Goal: Information Seeking & Learning: Learn about a topic

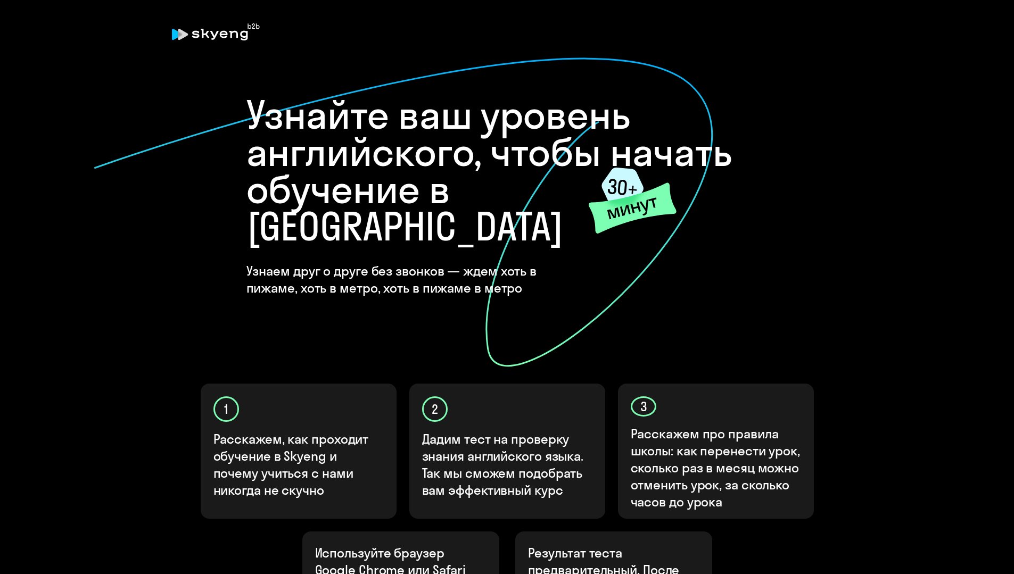
click at [449, 211] on h1 "Узнайте ваш уровень английского, чтобы начать обучение в Skyeng" at bounding box center [507, 170] width 522 height 149
click at [590, 304] on icon at bounding box center [403, 212] width 621 height 311
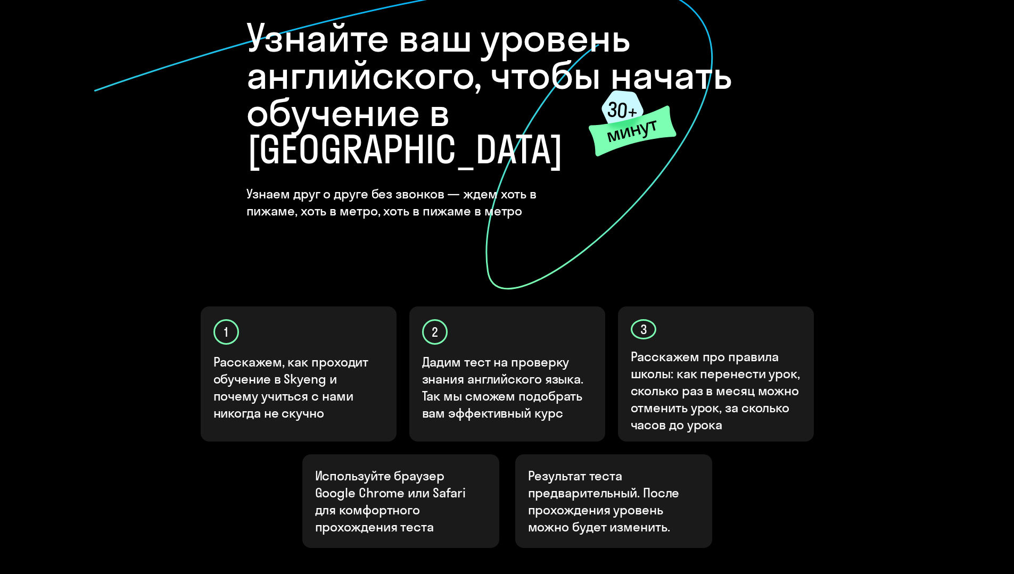
scroll to position [194, 0]
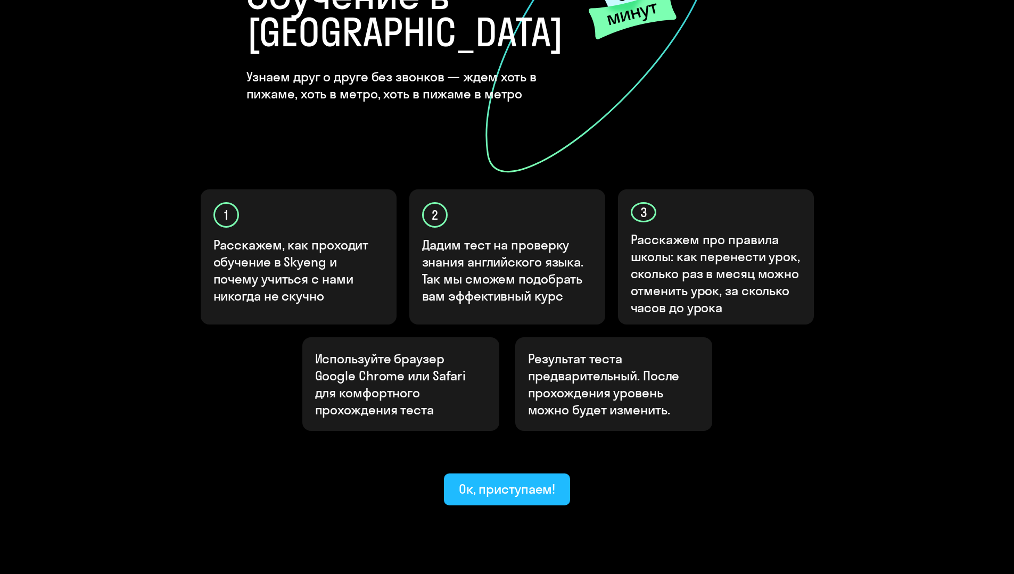
click at [508, 481] on div "Ок, приступаем!" at bounding box center [507, 489] width 97 height 17
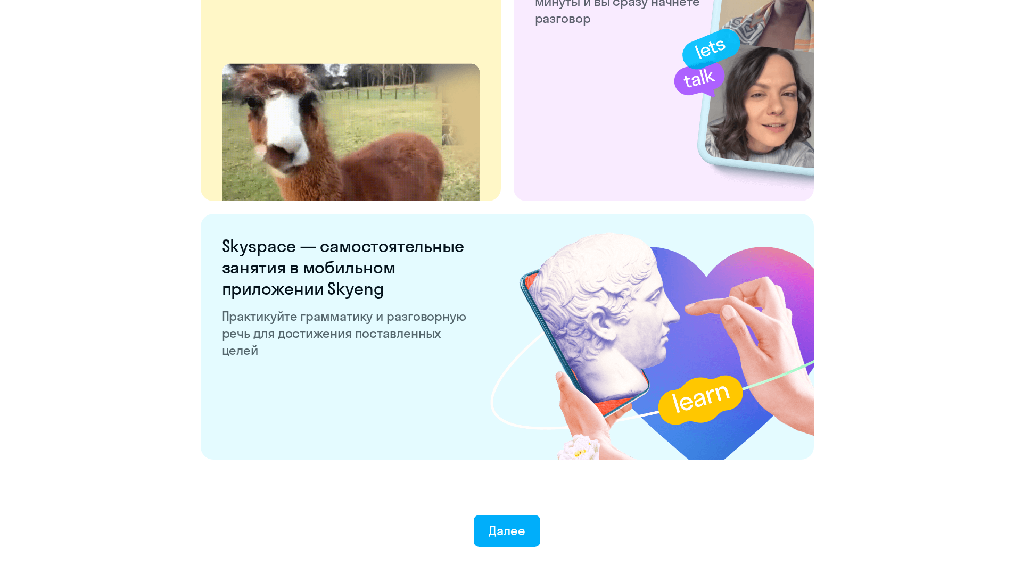
scroll to position [1892, 0]
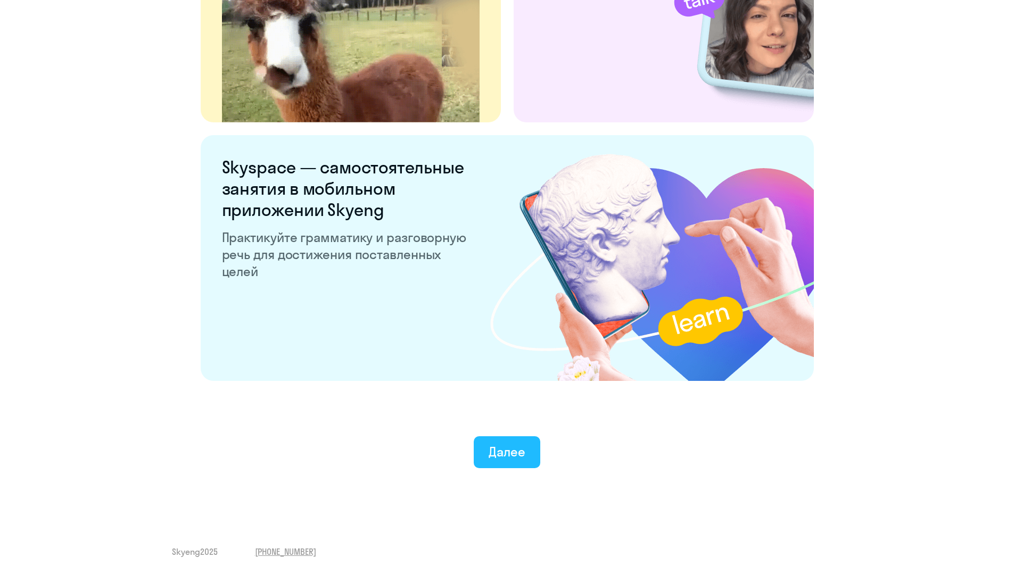
click at [510, 457] on div "Далее" at bounding box center [507, 451] width 37 height 17
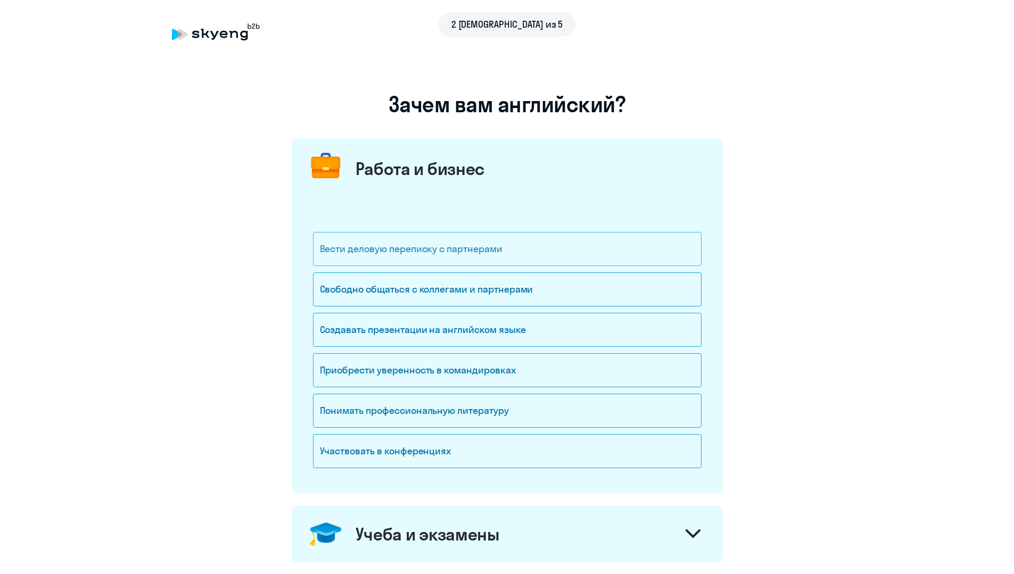
click at [391, 247] on div "Вести деловую переписку с партнерами" at bounding box center [507, 249] width 389 height 34
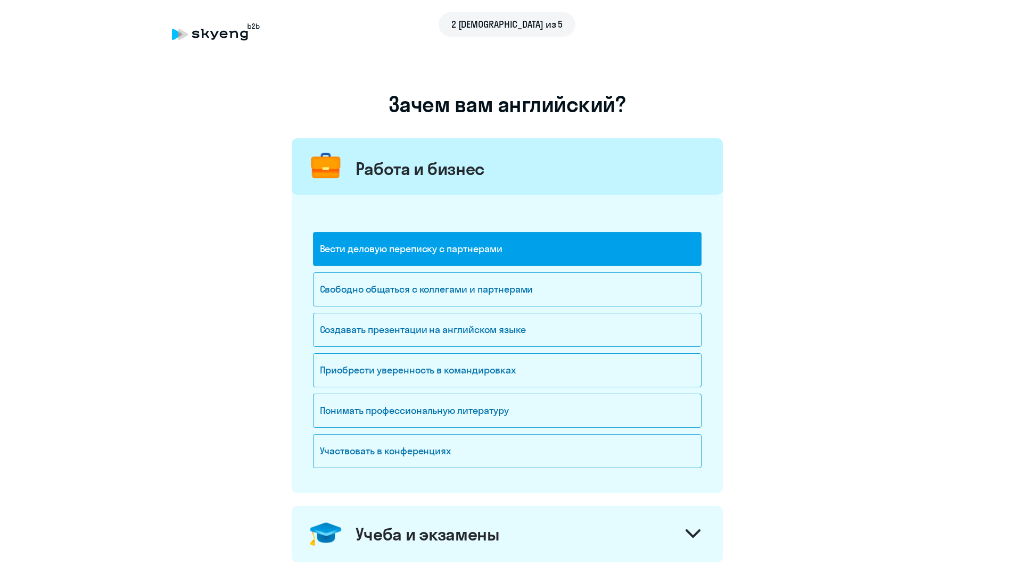
click at [489, 255] on div "Вести деловую переписку с партнерами" at bounding box center [507, 249] width 389 height 34
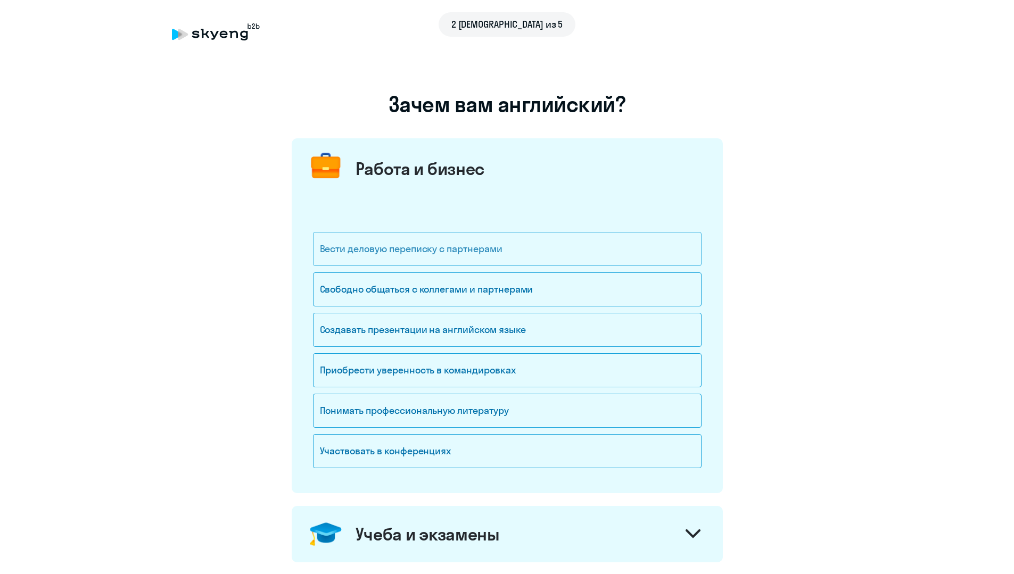
click at [553, 254] on div "Вести деловую переписку с партнерами" at bounding box center [507, 249] width 389 height 34
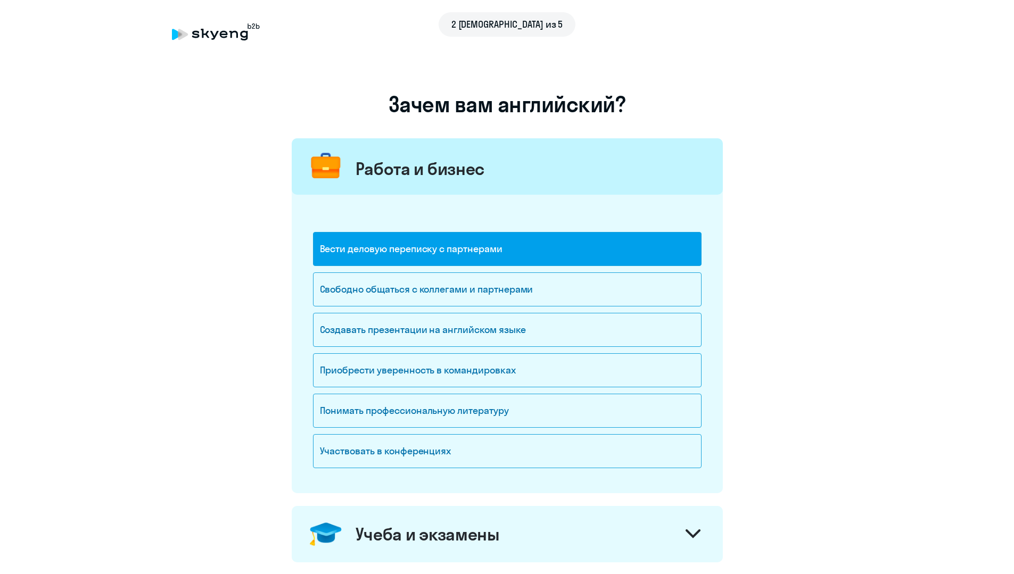
click at [553, 254] on div "Вести деловую переписку с партнерами" at bounding box center [507, 249] width 389 height 34
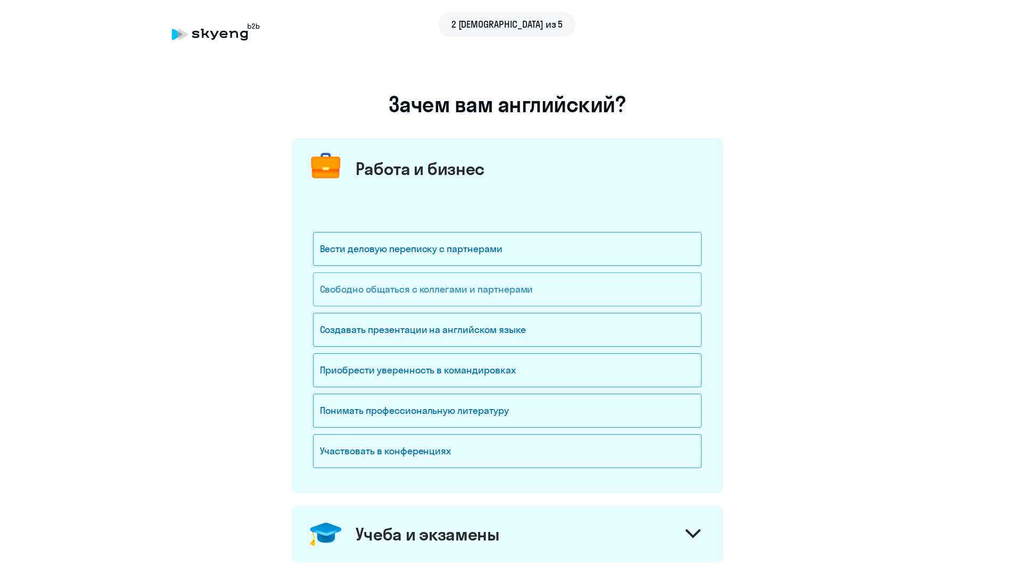
drag, startPoint x: 493, startPoint y: 291, endPoint x: 465, endPoint y: 344, distance: 61.0
click at [493, 291] on div "Свободно общаться с коллегами и партнерами" at bounding box center [507, 289] width 389 height 34
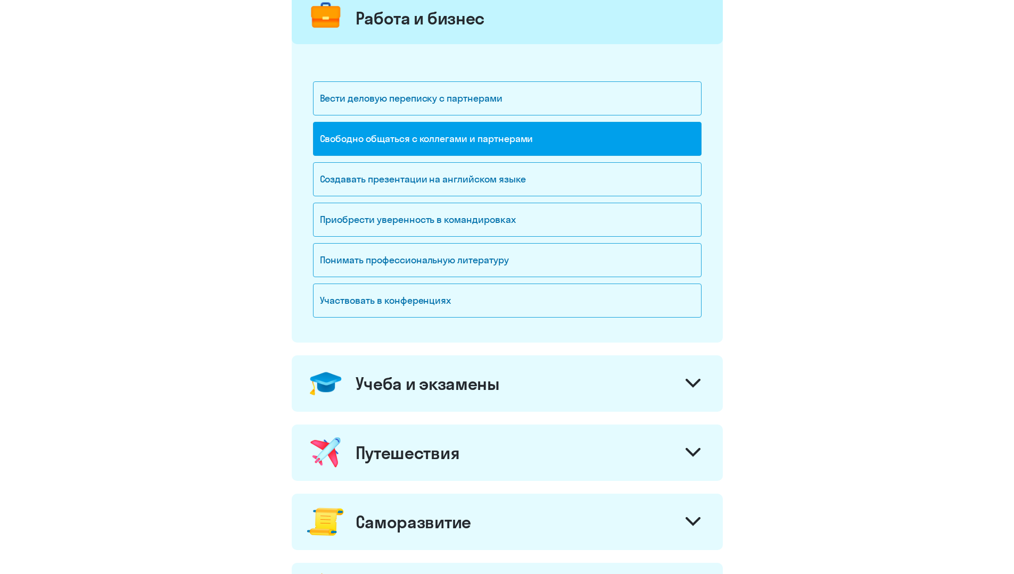
scroll to position [319, 0]
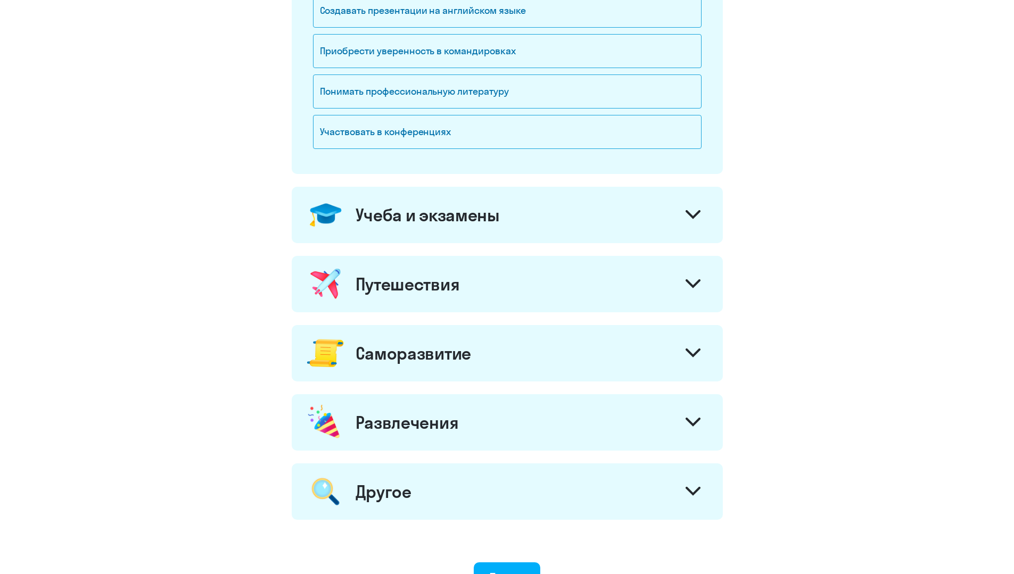
click at [418, 428] on div "Развлечения" at bounding box center [407, 422] width 103 height 21
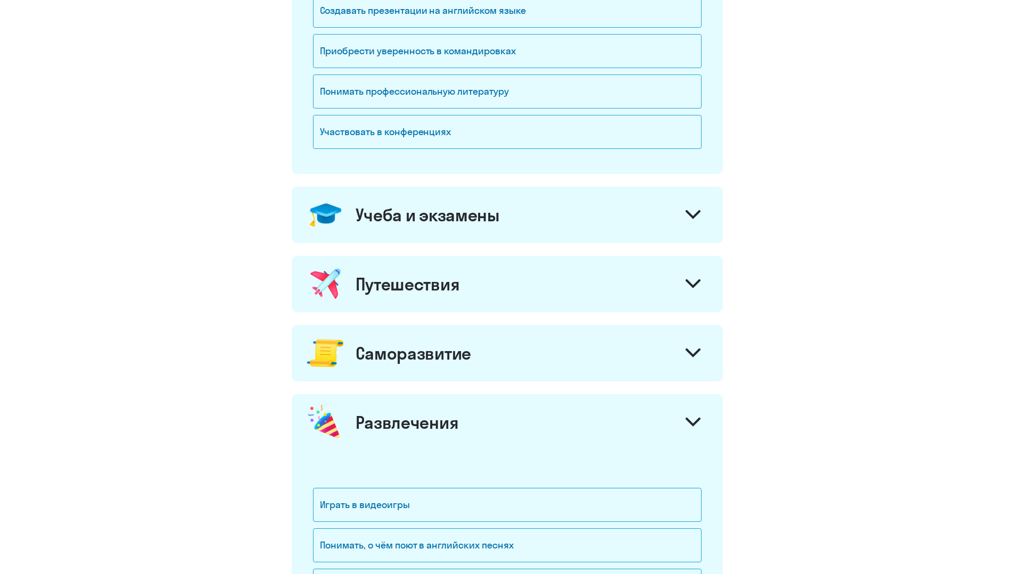
scroll to position [659, 0]
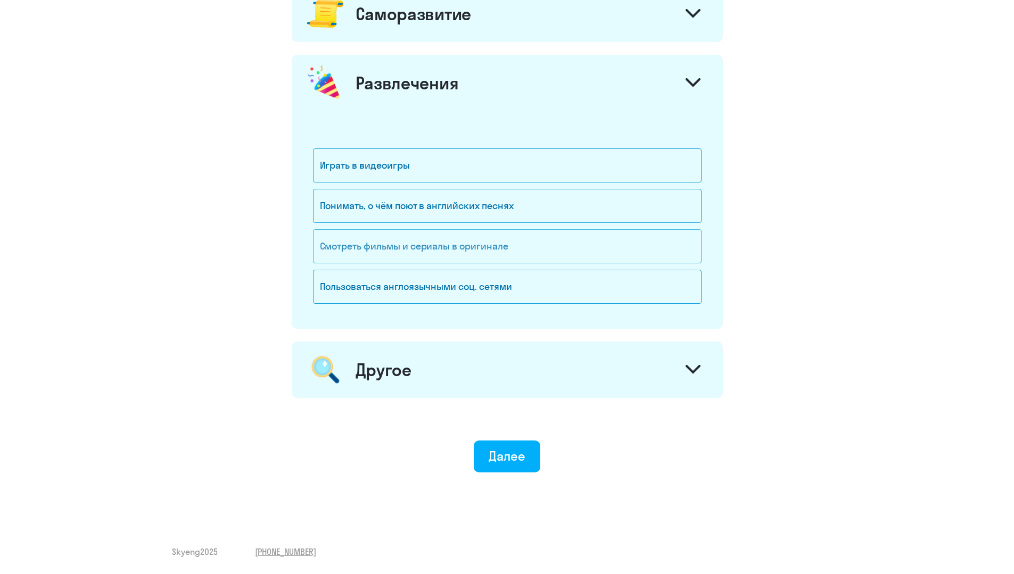
click at [450, 247] on div "Смотреть фильмы и сериалы в оригинале" at bounding box center [507, 246] width 389 height 34
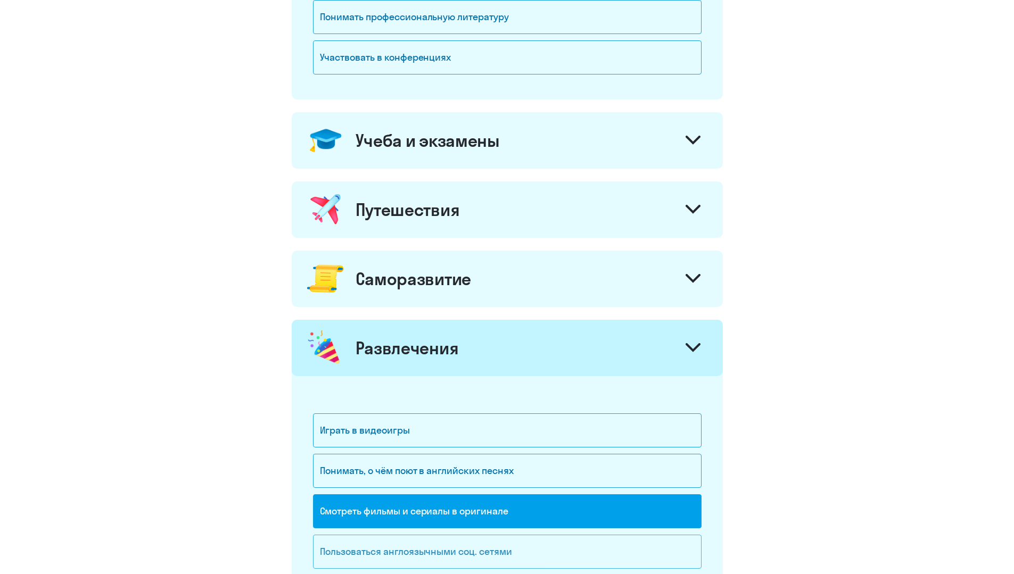
scroll to position [393, 0]
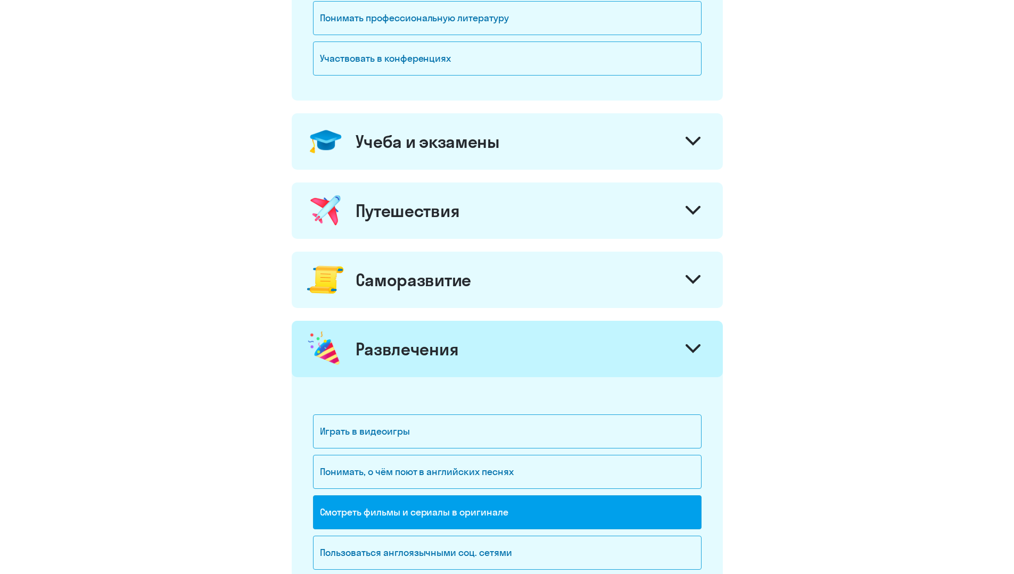
click at [429, 222] on div "Путешествия" at bounding box center [507, 211] width 431 height 56
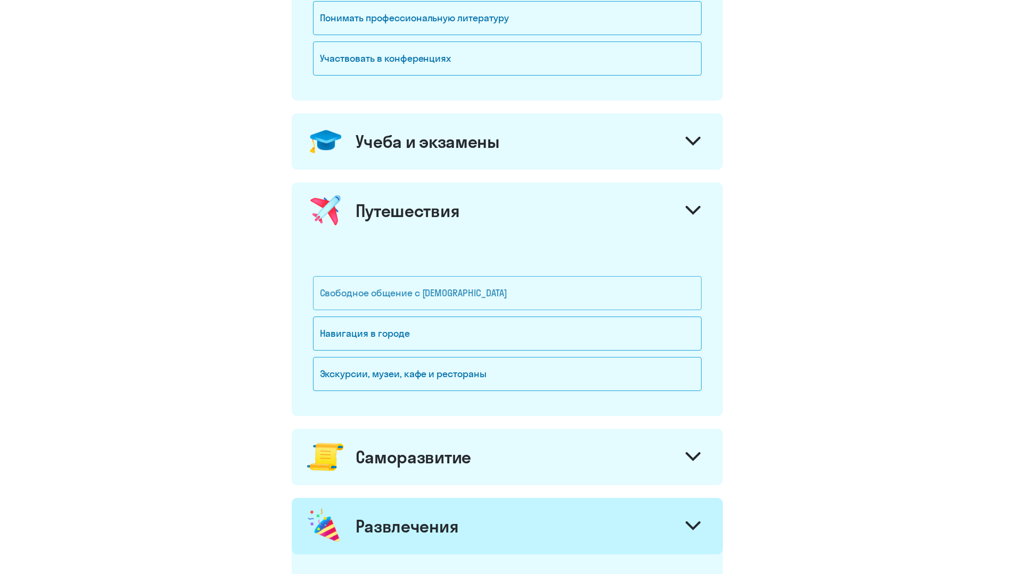
click at [409, 295] on div "Свободное общение с иностранцами" at bounding box center [507, 293] width 389 height 34
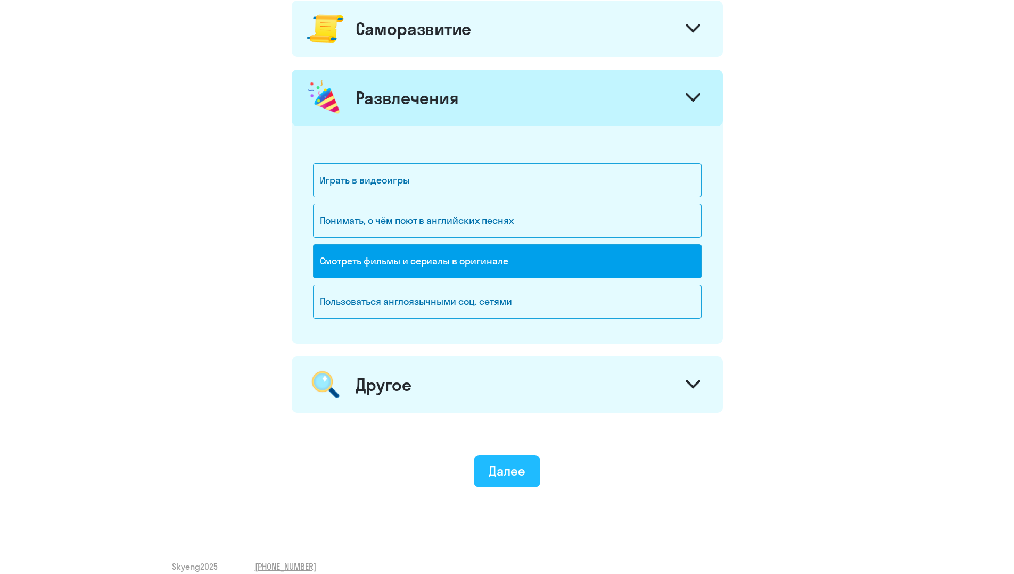
scroll to position [836, 0]
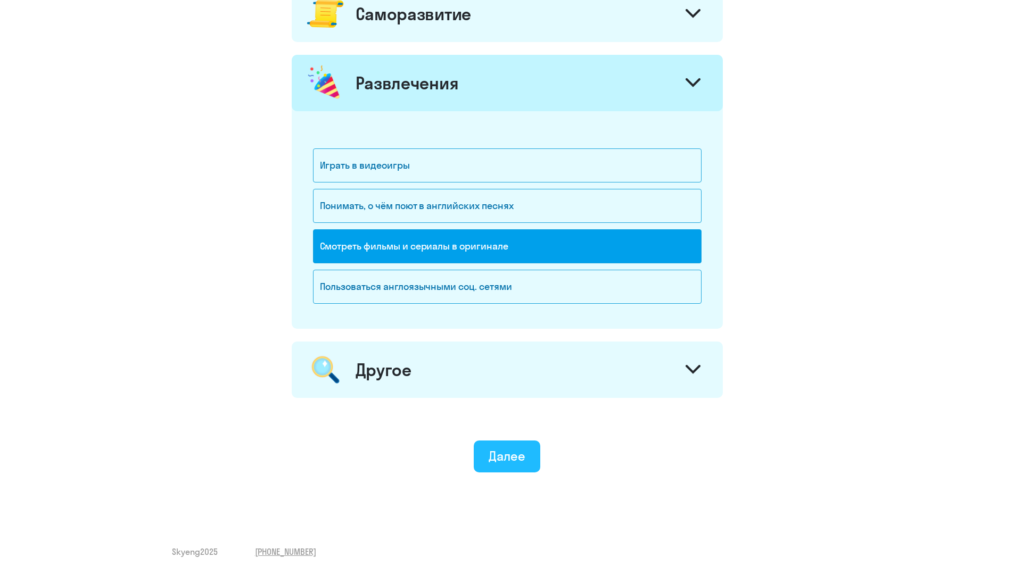
click at [513, 469] on button "Далее" at bounding box center [507, 457] width 67 height 32
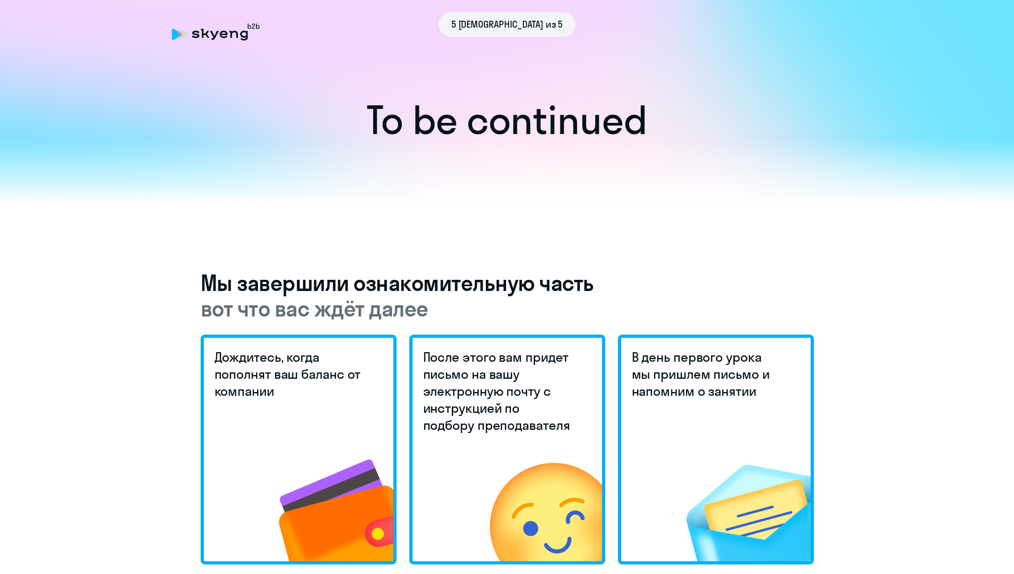
click at [212, 38] on icon at bounding box center [214, 35] width 9 height 9
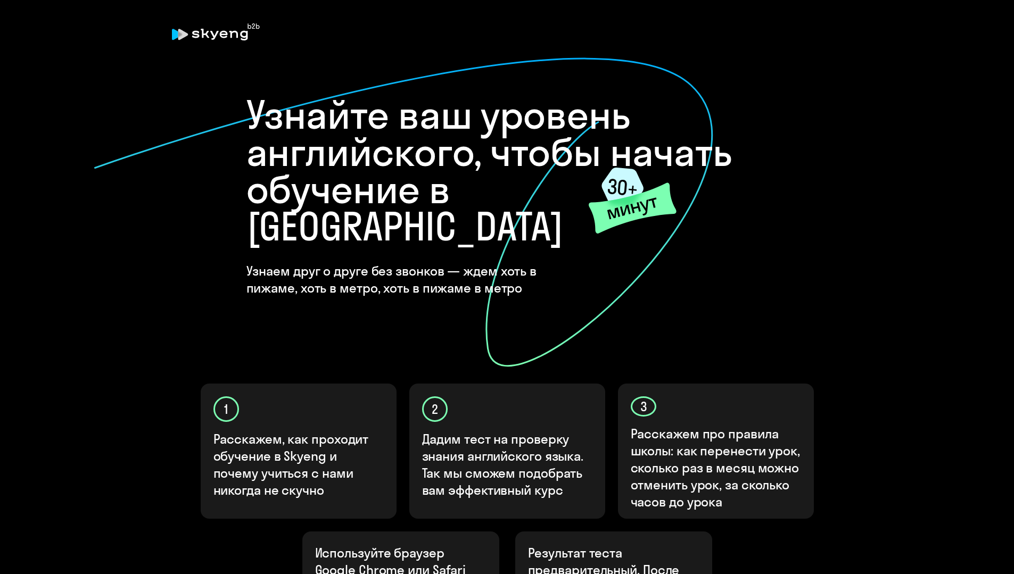
click at [312, 262] on h4 "Узнаем друг о друге без звонков — ждем хоть в пижаме, хоть в метро, хоть в пижа…" at bounding box center [417, 279] width 343 height 34
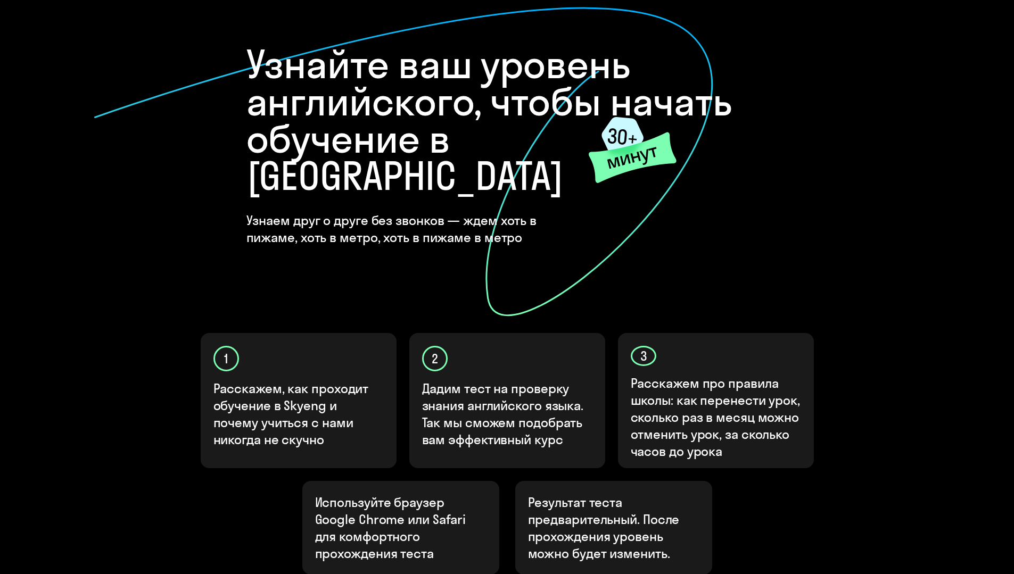
scroll to position [194, 0]
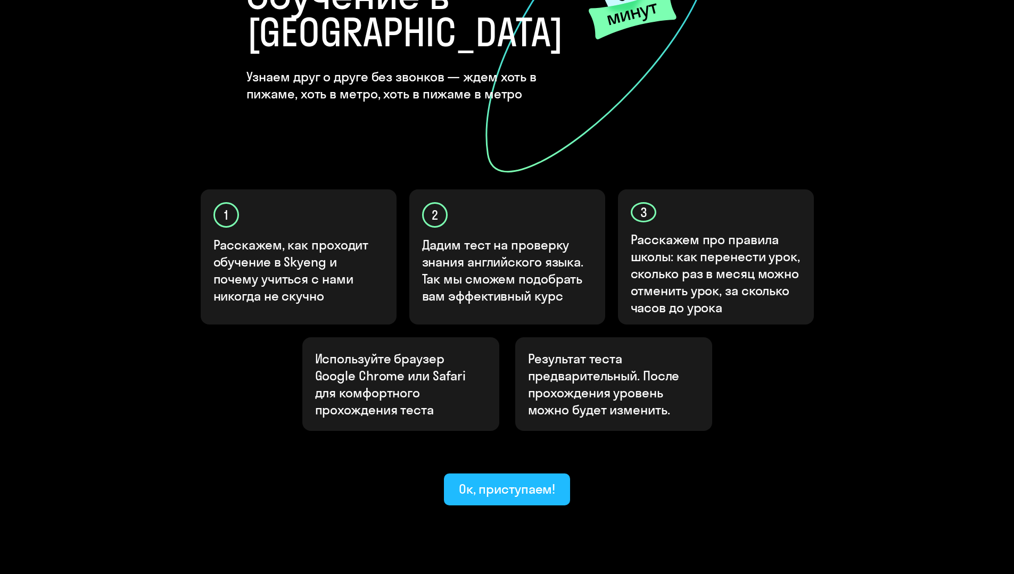
click at [500, 474] on button "Ок, приступаем!" at bounding box center [507, 490] width 127 height 32
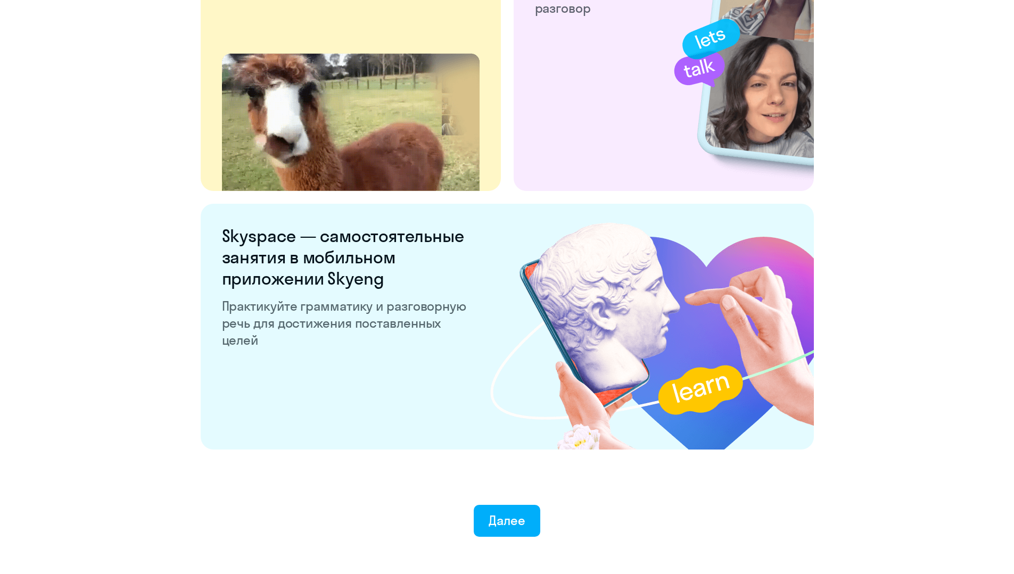
scroll to position [1892, 0]
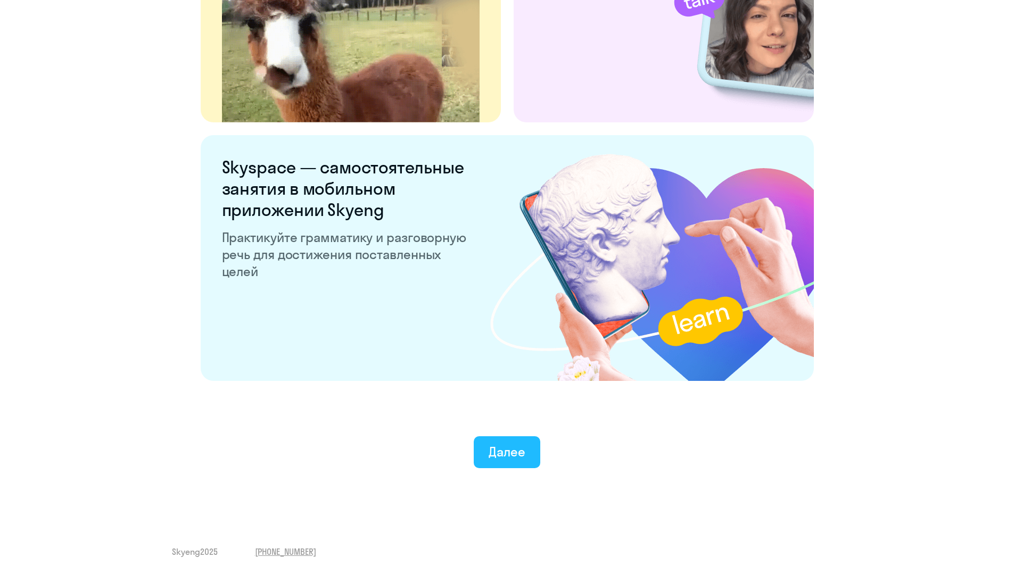
click at [513, 457] on div "Далее" at bounding box center [507, 451] width 37 height 17
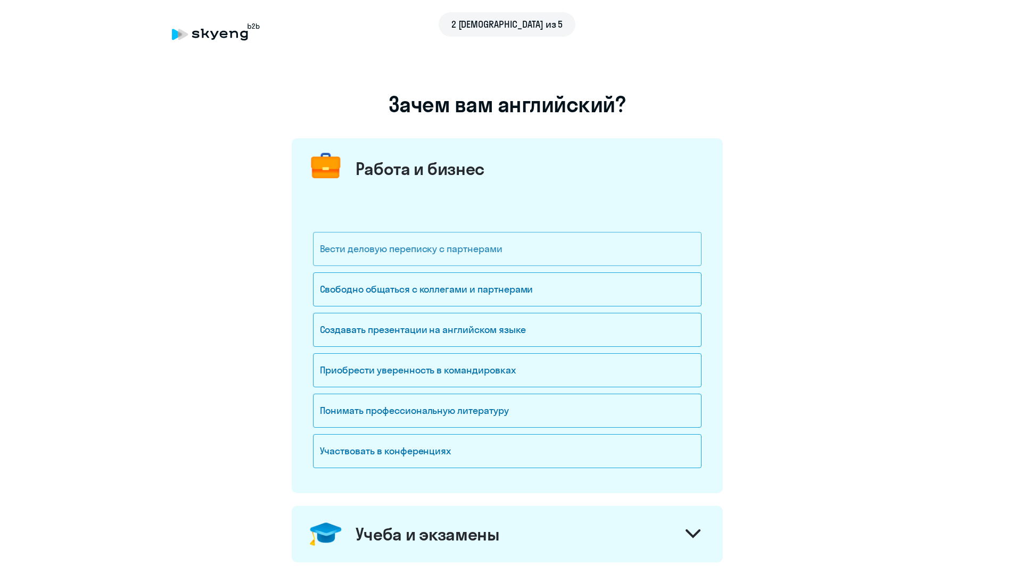
click at [414, 252] on div "Вести деловую переписку с партнерами" at bounding box center [507, 249] width 389 height 34
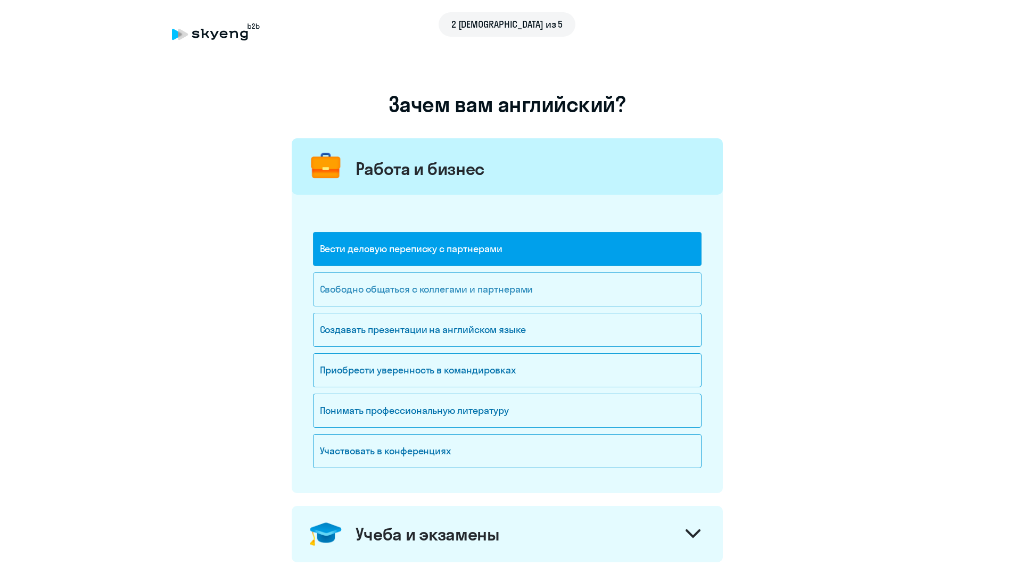
click at [390, 301] on div "Свободно общаться с коллегами и партнерами" at bounding box center [507, 289] width 389 height 34
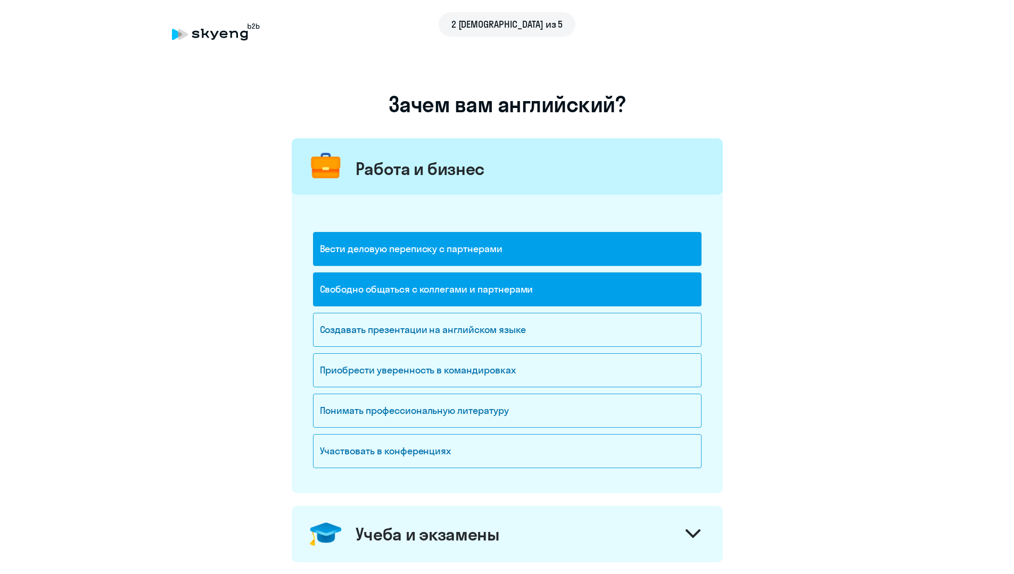
click at [377, 252] on div "Вести деловую переписку с партнерами" at bounding box center [507, 249] width 389 height 34
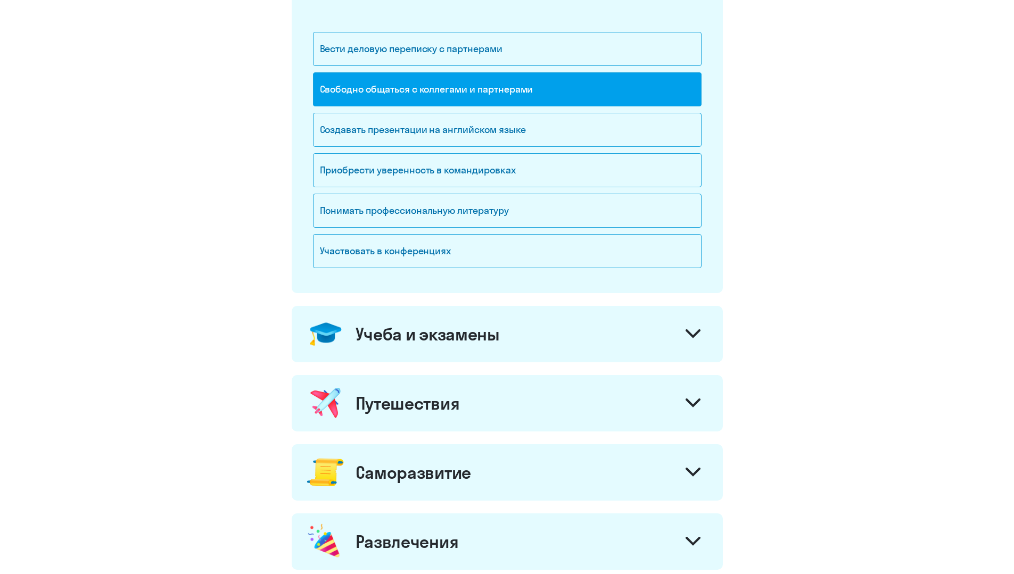
scroll to position [213, 0]
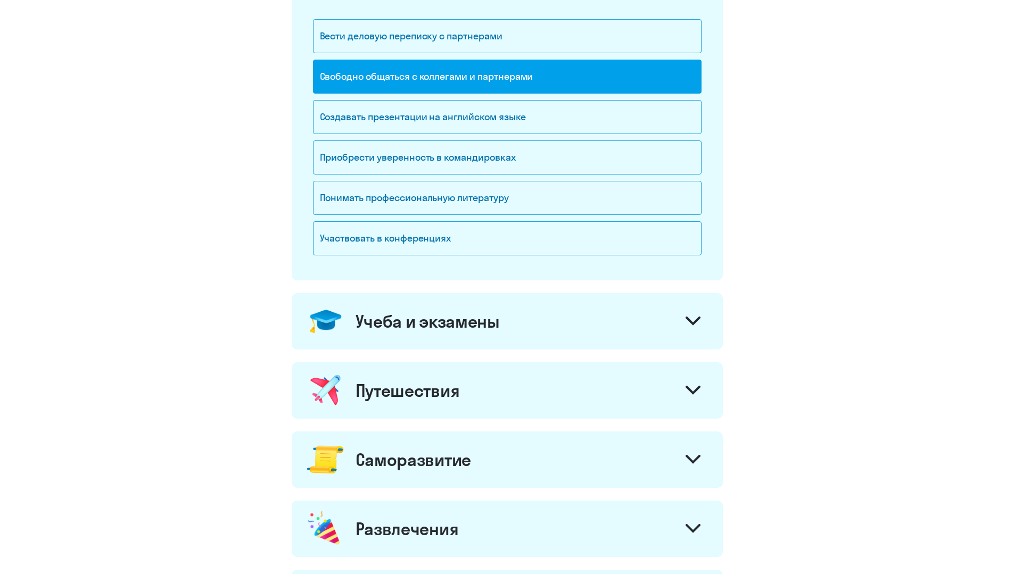
click at [436, 389] on div "Путешествия" at bounding box center [408, 390] width 104 height 21
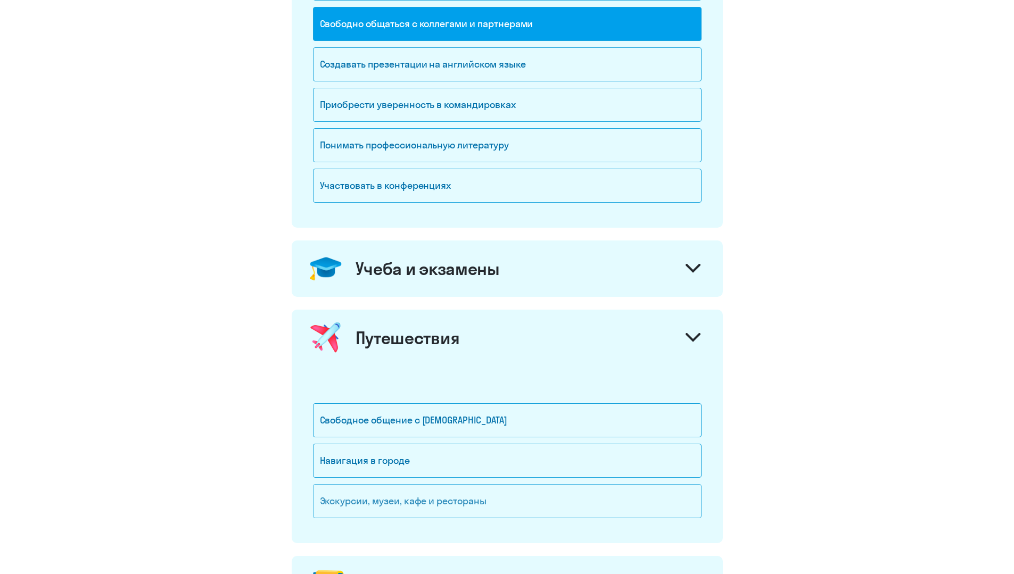
scroll to position [373, 0]
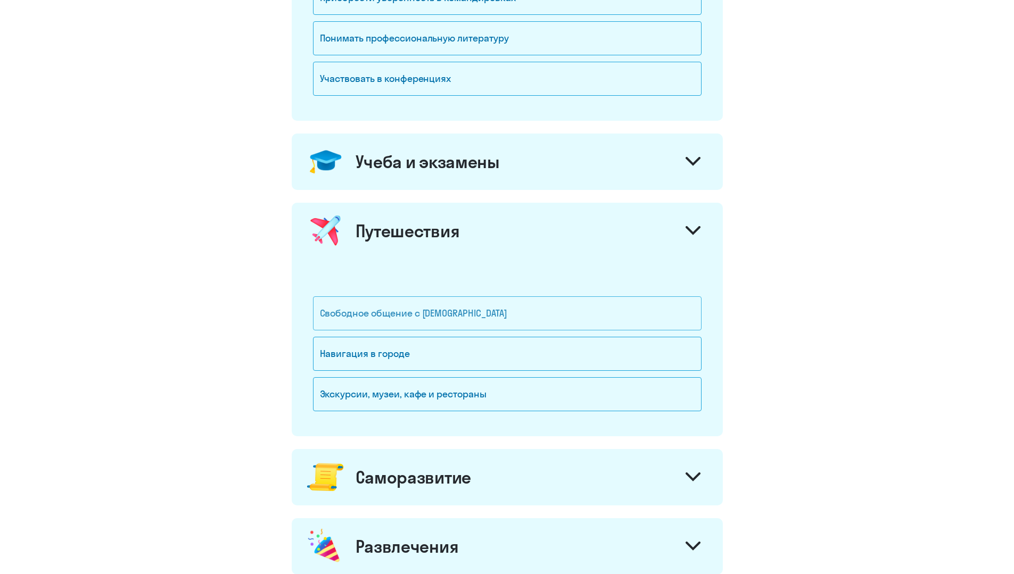
click at [428, 318] on div "Свободное общение с иностранцами" at bounding box center [507, 313] width 389 height 34
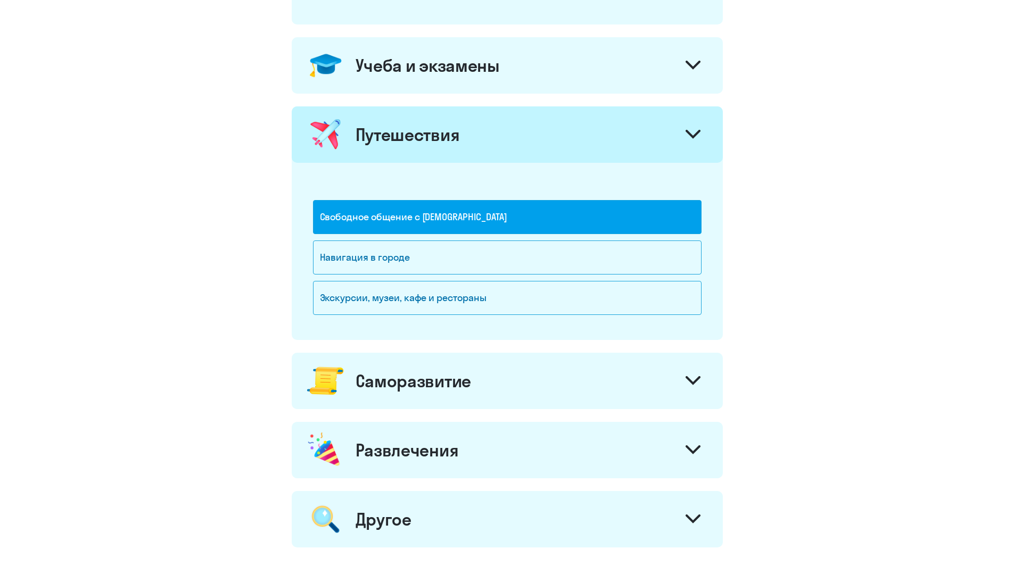
scroll to position [585, 0]
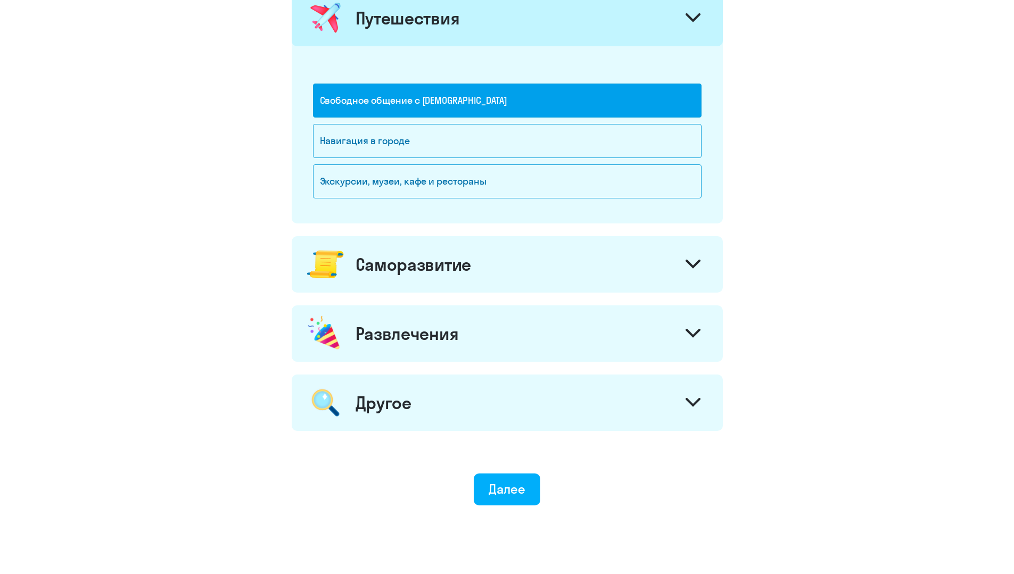
click at [401, 338] on div "Развлечения" at bounding box center [407, 333] width 103 height 21
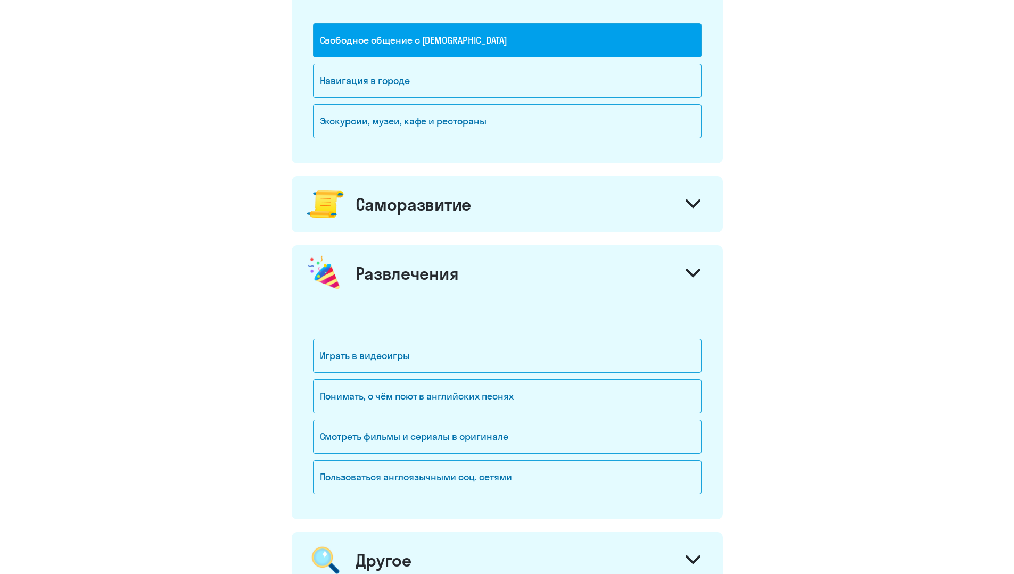
scroll to position [798, 0]
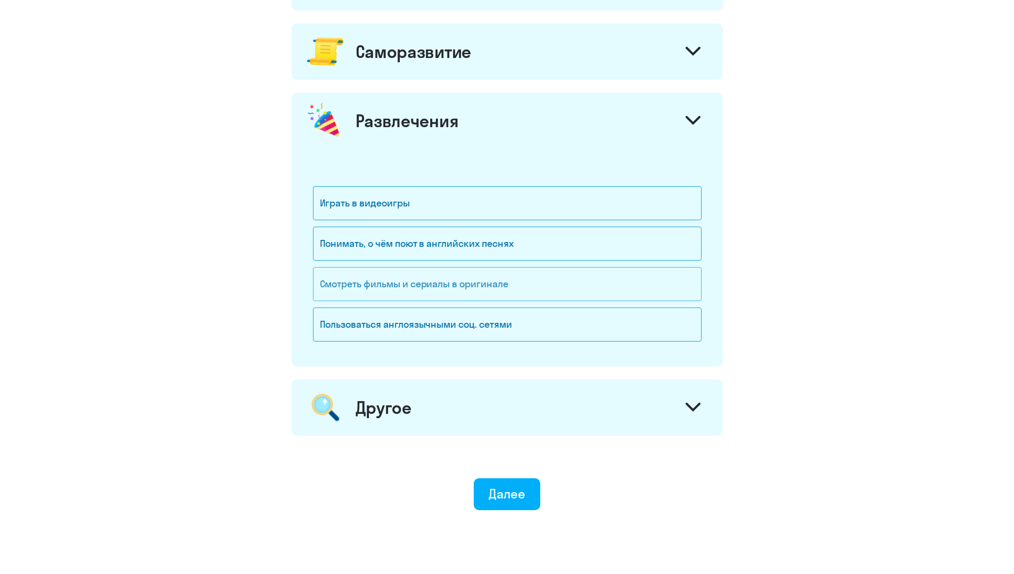
click at [399, 288] on div "Смотреть фильмы и сериалы в оригинале" at bounding box center [507, 284] width 389 height 34
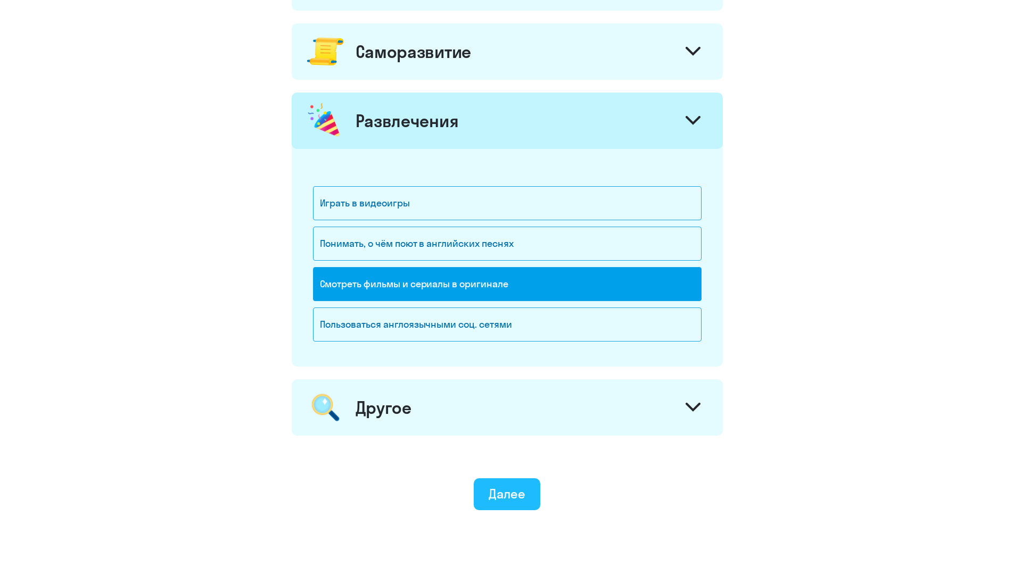
click at [513, 500] on div "Далее" at bounding box center [507, 493] width 37 height 17
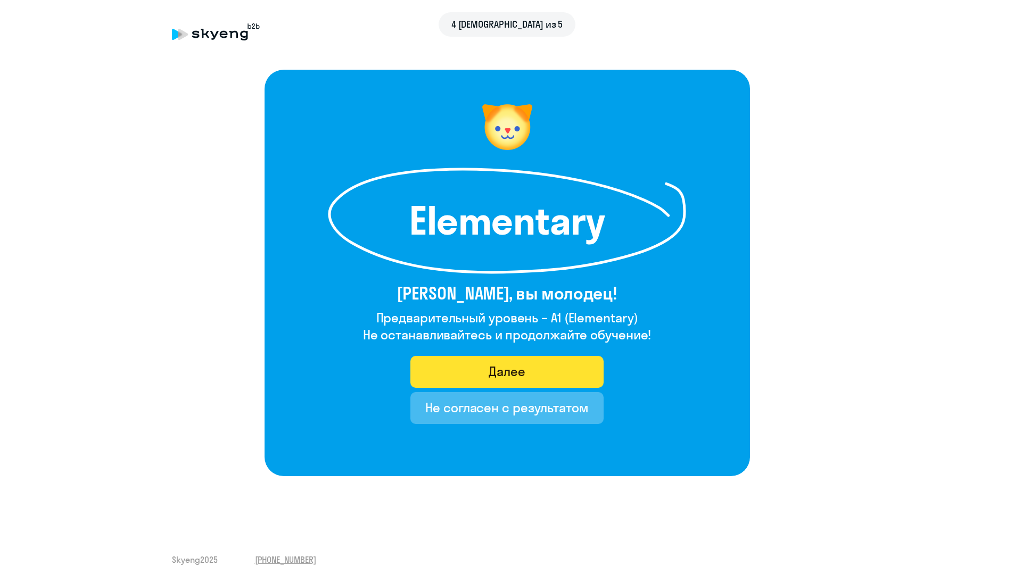
click at [456, 363] on button "Далее" at bounding box center [506, 372] width 193 height 32
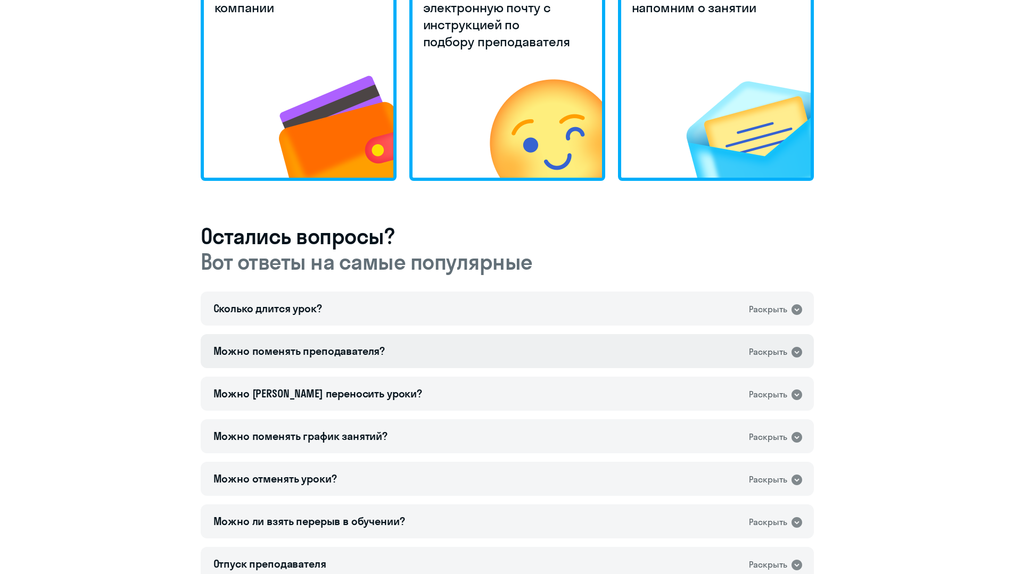
scroll to position [479, 0]
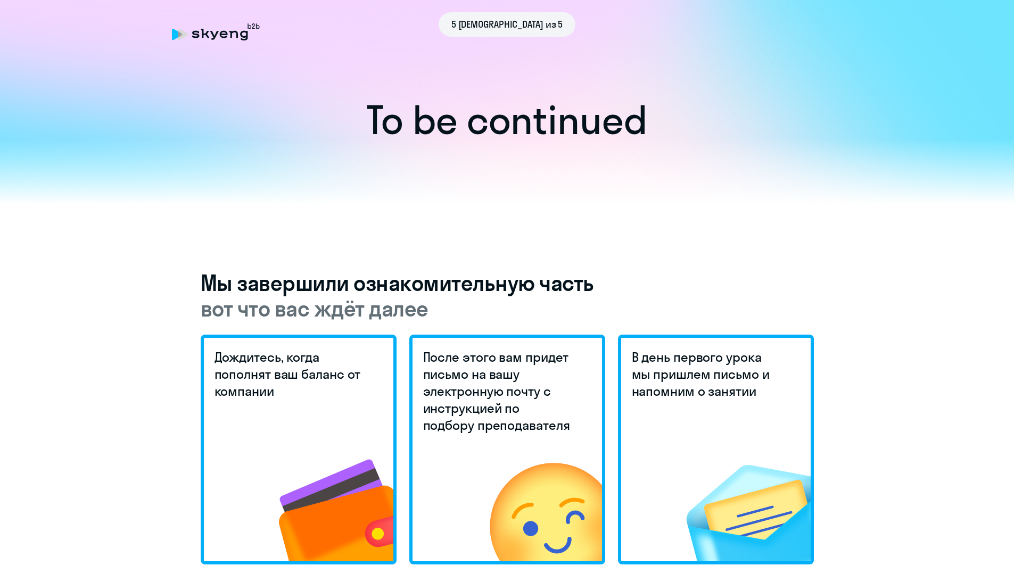
click at [178, 226] on div "To be continued Мы завершили ознакомительную часть вот что вас ждёт далее Дожди…" at bounding box center [506, 476] width 971 height 1063
click at [381, 320] on span "вот что вас ждёт далее" at bounding box center [507, 309] width 613 height 26
click at [362, 382] on h5 "Дождитесь, когда пополнят ваш баланс от компании" at bounding box center [289, 374] width 150 height 51
click at [491, 386] on h5 "После этого вам придет письмо на вашу электронную почту с инструкцией по подбор…" at bounding box center [498, 391] width 150 height 85
